Goal: Task Accomplishment & Management: Use online tool/utility

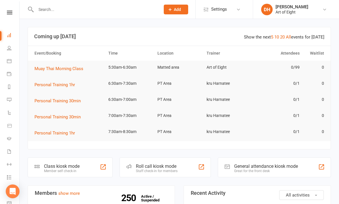
click at [68, 165] on div "Class kiosk mode" at bounding box center [62, 165] width 36 height 5
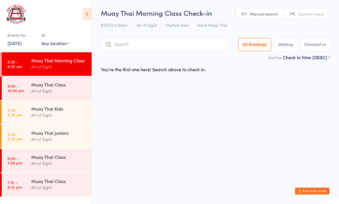
click at [139, 47] on input "search" at bounding box center [165, 44] width 128 height 13
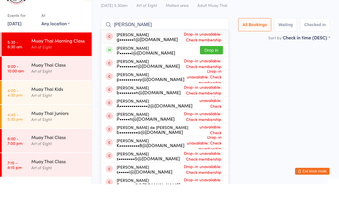
type input "Paul"
click at [208, 66] on button "Drop in" at bounding box center [211, 70] width 23 height 8
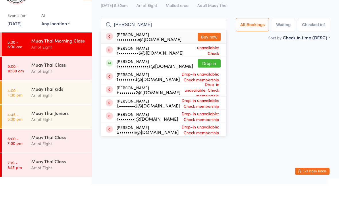
type input "Ray"
click at [212, 79] on button "Drop in" at bounding box center [208, 83] width 23 height 8
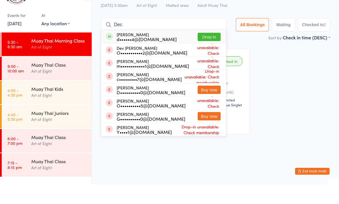
type input "Dec"
click at [210, 53] on button "Drop in" at bounding box center [208, 57] width 23 height 8
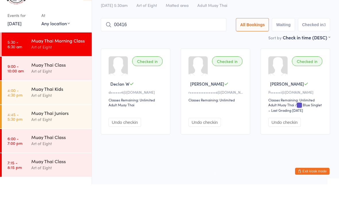
type input "00416"
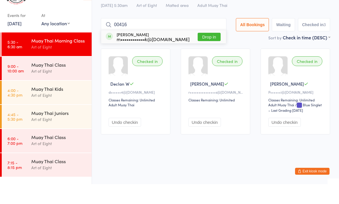
click at [203, 53] on button "Drop in" at bounding box center [208, 57] width 23 height 8
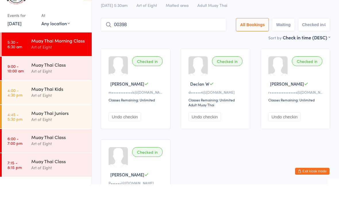
type input "00398"
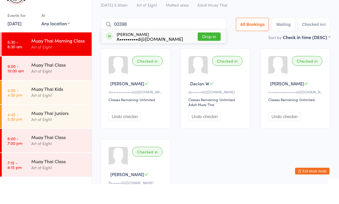
click at [203, 53] on button "Drop in" at bounding box center [208, 57] width 23 height 8
